Goal: Information Seeking & Learning: Find specific fact

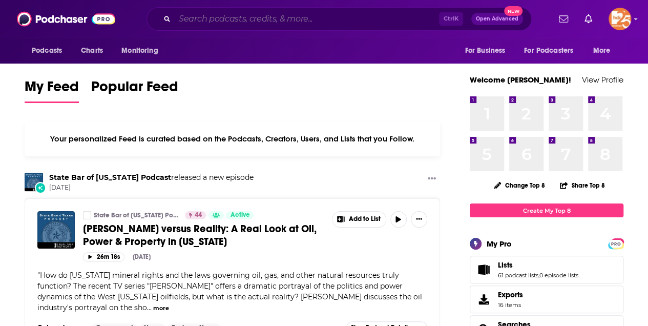
click at [202, 20] on input "Search podcasts, credits, & more..." at bounding box center [307, 19] width 264 height 16
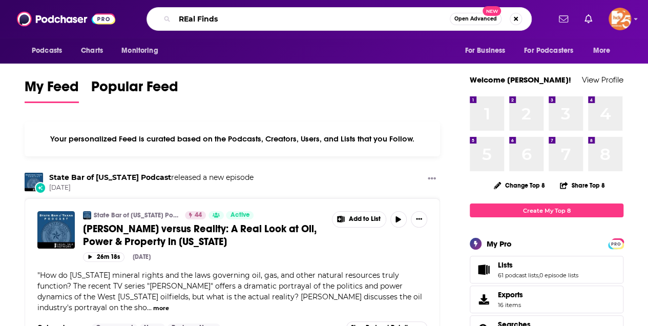
type input "REal Finds"
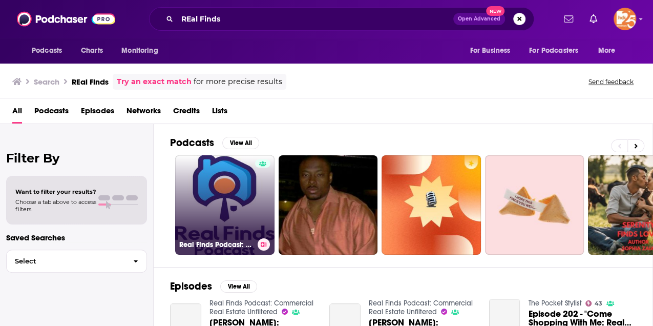
click at [218, 187] on link "Real Finds Podcast: Commercial Real Estate Unfiltered" at bounding box center [224, 204] width 99 height 99
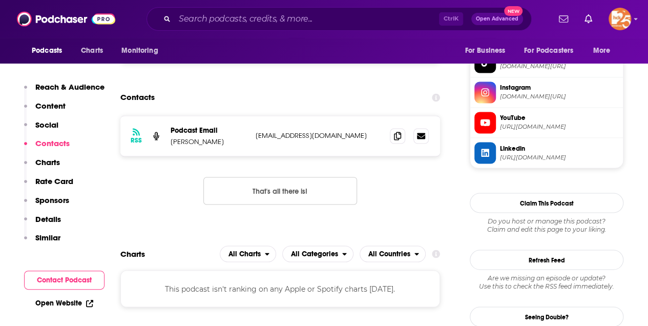
scroll to position [853, 0]
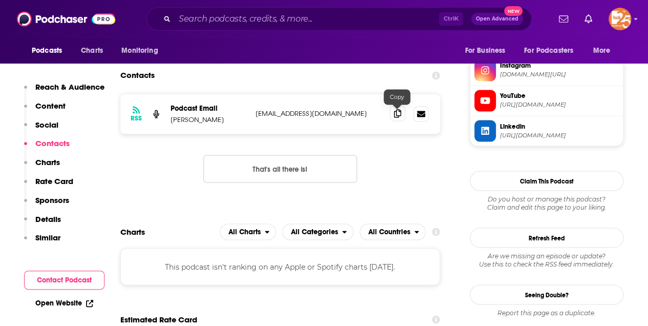
click at [392, 113] on span at bounding box center [397, 113] width 15 height 15
drag, startPoint x: 171, startPoint y: 120, endPoint x: 227, endPoint y: 122, distance: 56.4
click at [227, 122] on p "[PERSON_NAME]" at bounding box center [209, 119] width 77 height 9
drag, startPoint x: 227, startPoint y: 122, endPoint x: 219, endPoint y: 121, distance: 8.3
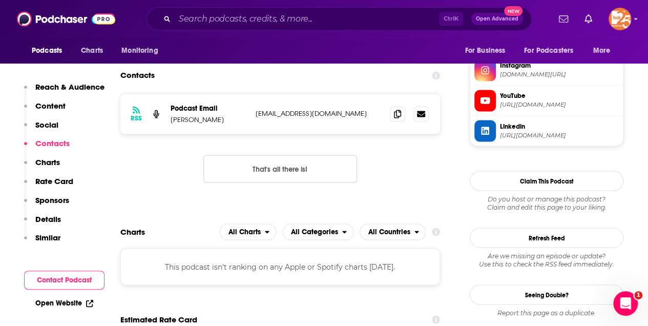
copy p "[PERSON_NAME]"
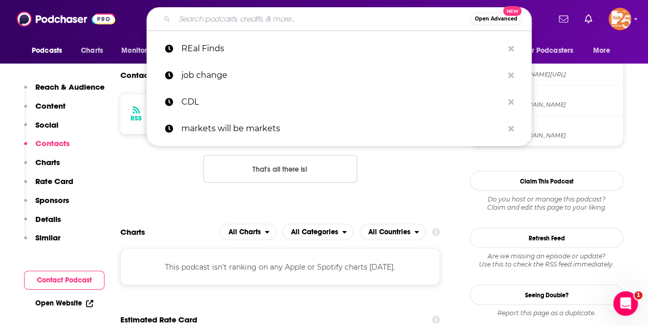
click at [220, 20] on input "Search podcasts, credits, & more..." at bounding box center [323, 19] width 296 height 16
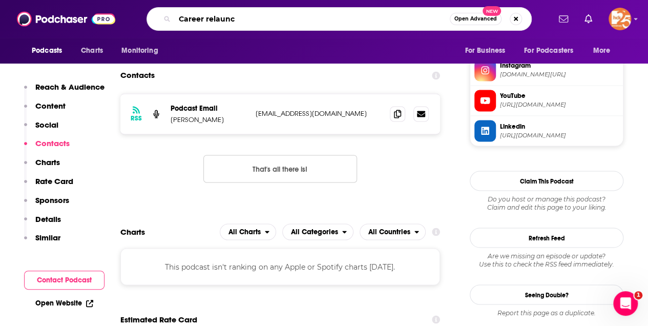
type input "Career relaunch"
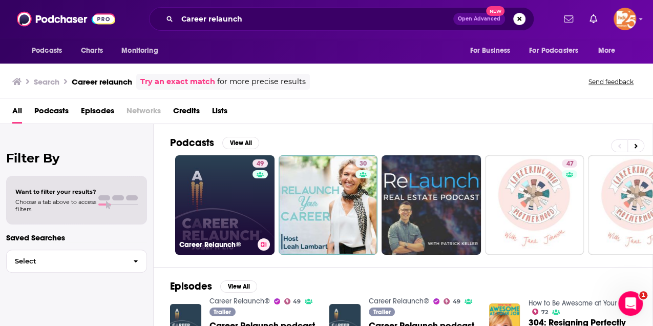
click at [210, 196] on link "49 Career Relaunch®" at bounding box center [224, 204] width 99 height 99
